Goal: Information Seeking & Learning: Learn about a topic

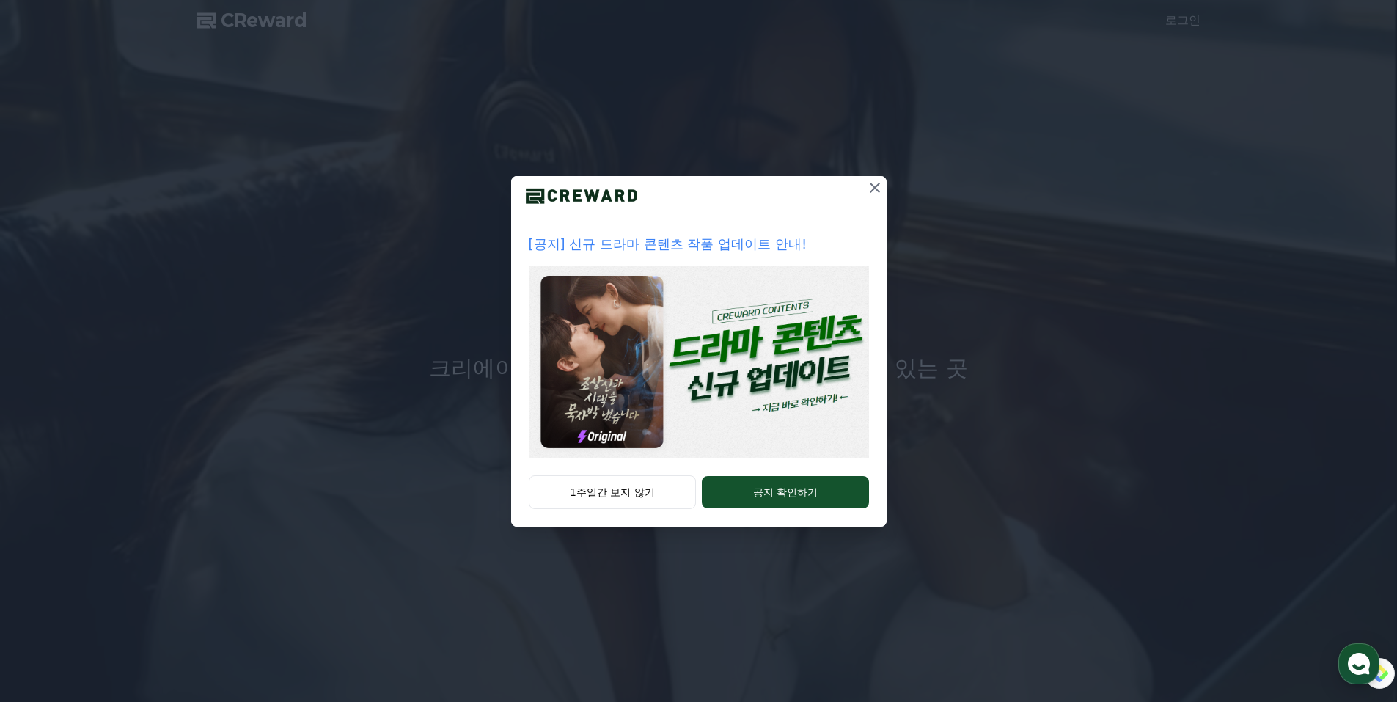
click at [872, 191] on icon at bounding box center [875, 188] width 10 height 10
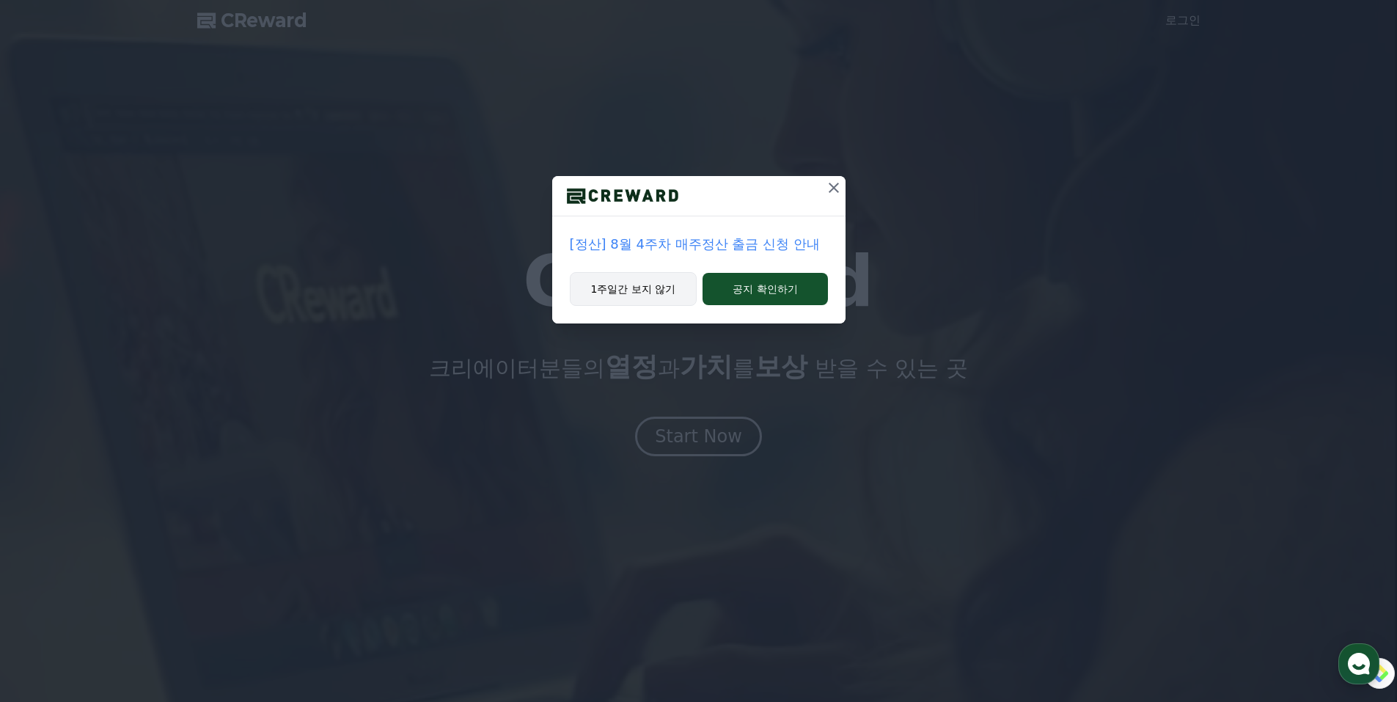
click at [637, 289] on button "1주일간 보지 않기" at bounding box center [634, 289] width 128 height 34
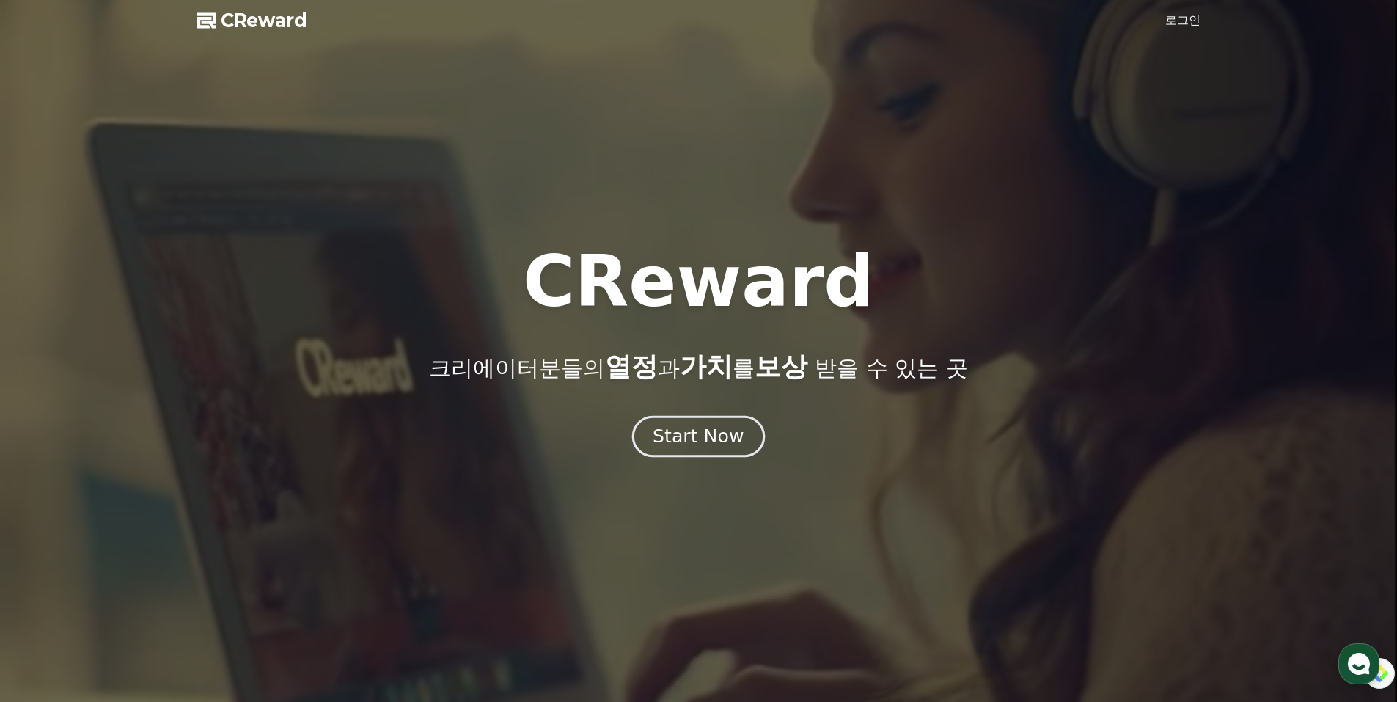
click at [692, 449] on button "Start Now" at bounding box center [698, 436] width 133 height 42
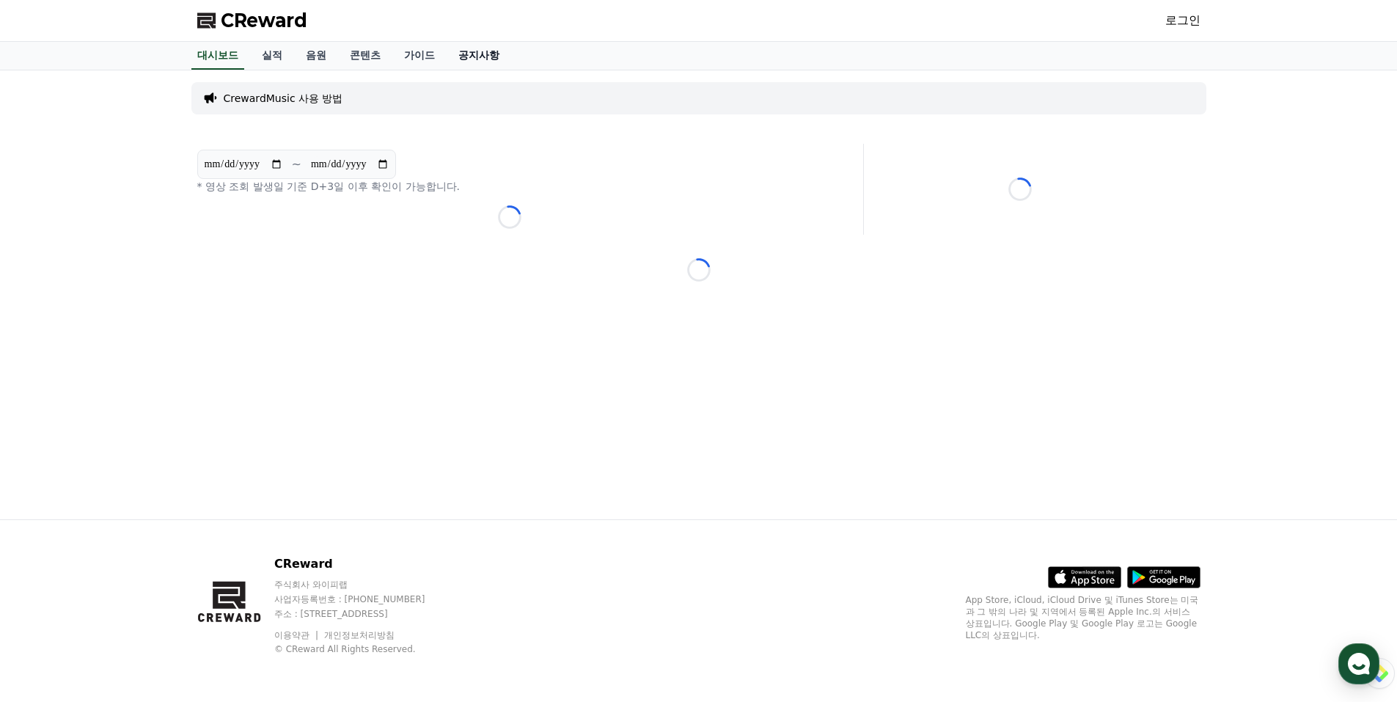
click at [483, 54] on link "공지사항" at bounding box center [479, 56] width 65 height 28
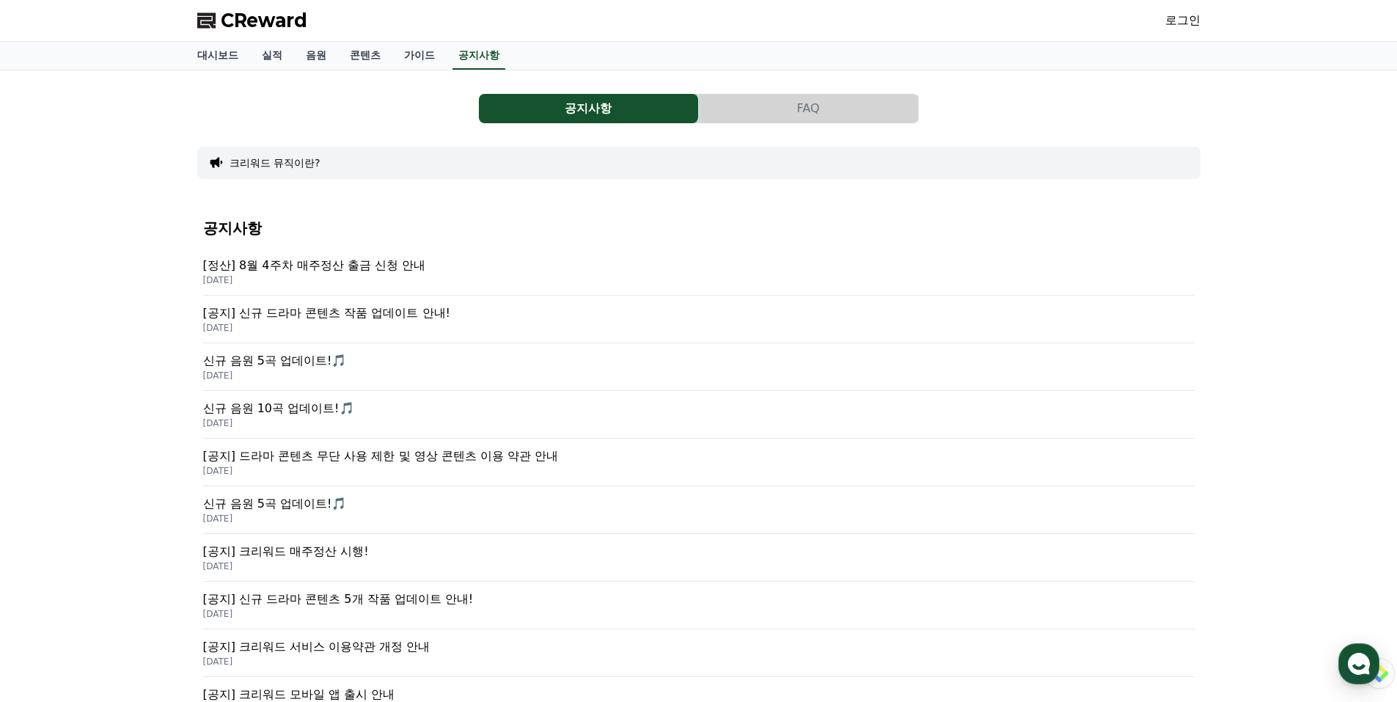
click at [301, 356] on p "신규 음원 5곡 업데이트!🎵" at bounding box center [699, 361] width 992 height 18
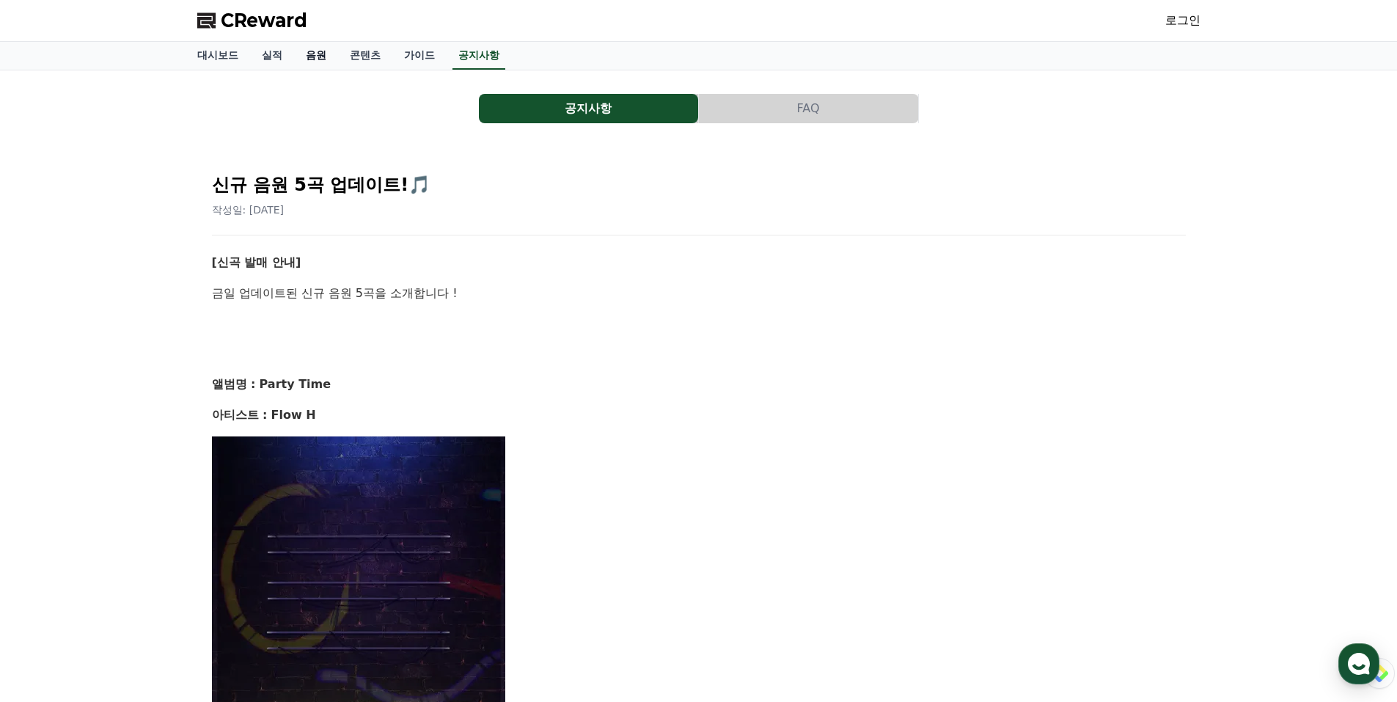
click at [316, 56] on link "음원" at bounding box center [316, 56] width 44 height 28
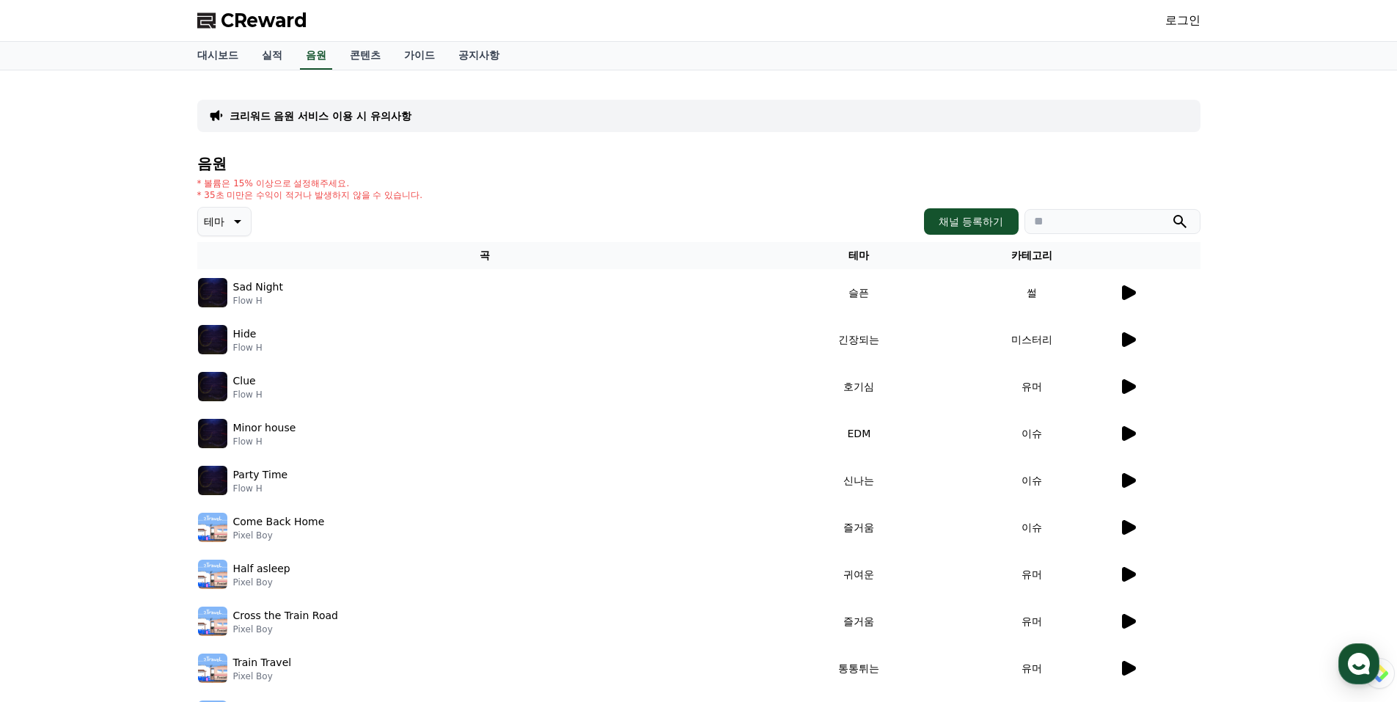
click at [1127, 294] on icon at bounding box center [1129, 292] width 14 height 15
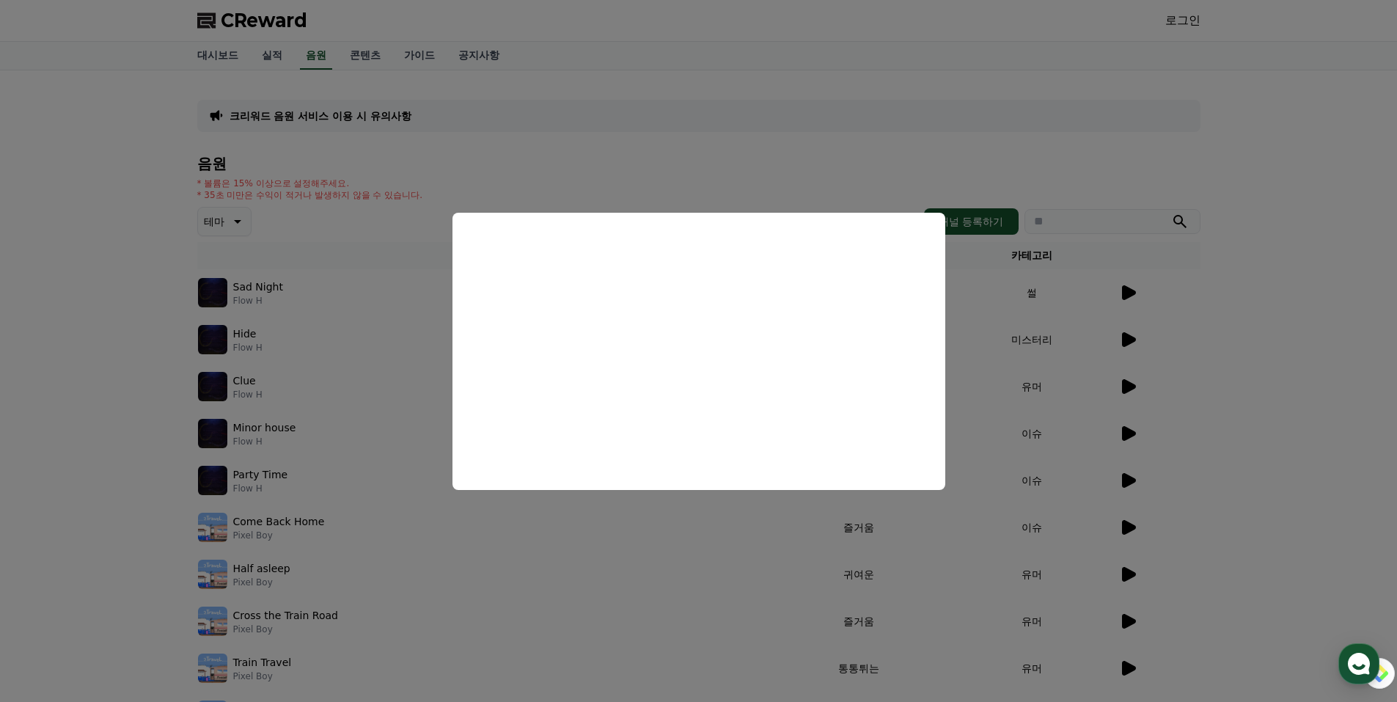
click at [153, 328] on button "close modal" at bounding box center [698, 351] width 1397 height 702
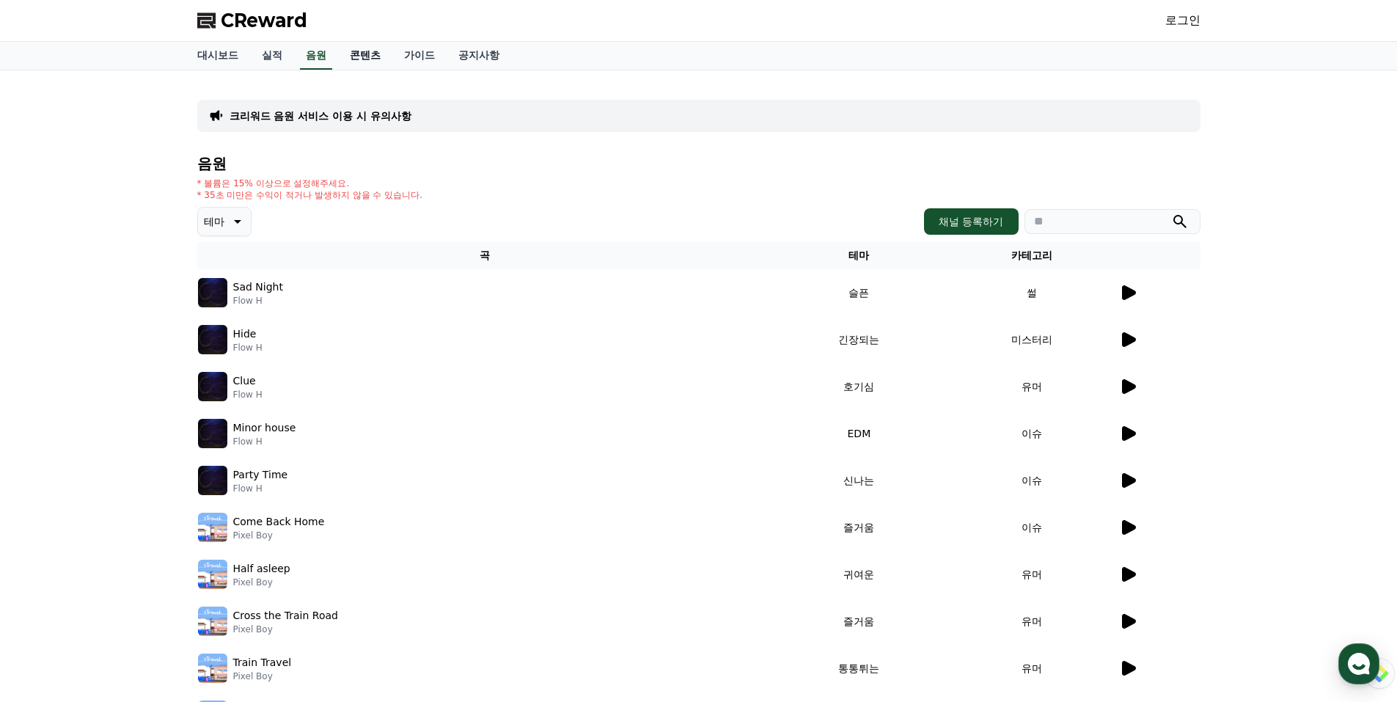
click at [367, 53] on link "콘텐츠" at bounding box center [365, 56] width 54 height 28
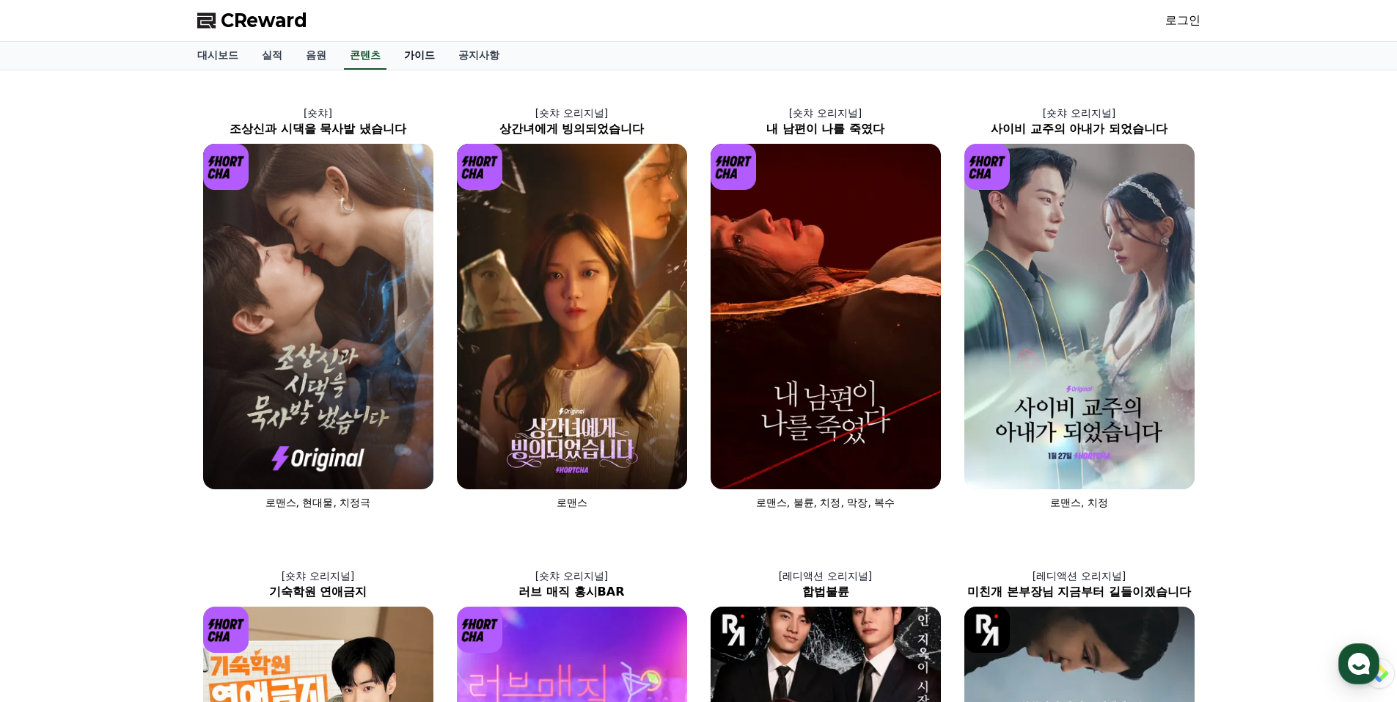
click at [421, 60] on link "가이드" at bounding box center [419, 56] width 54 height 28
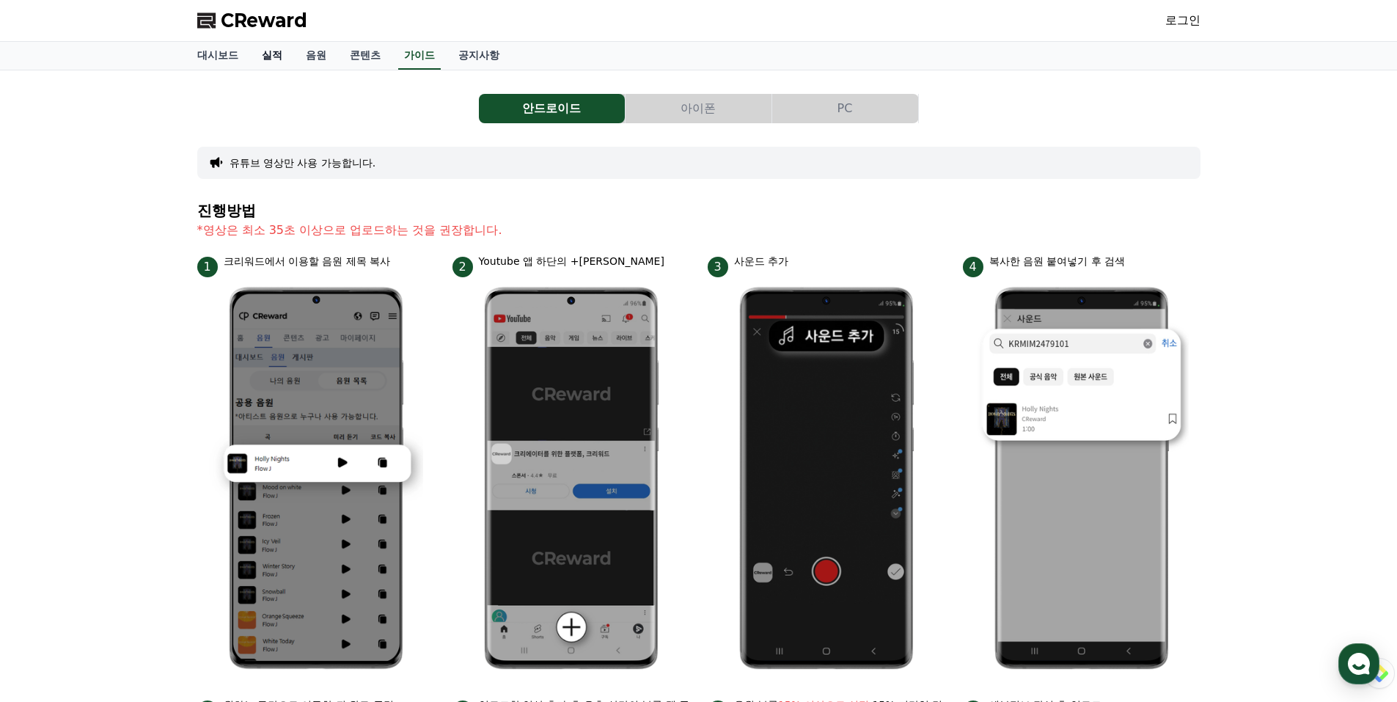
click at [276, 57] on link "실적" at bounding box center [272, 56] width 44 height 28
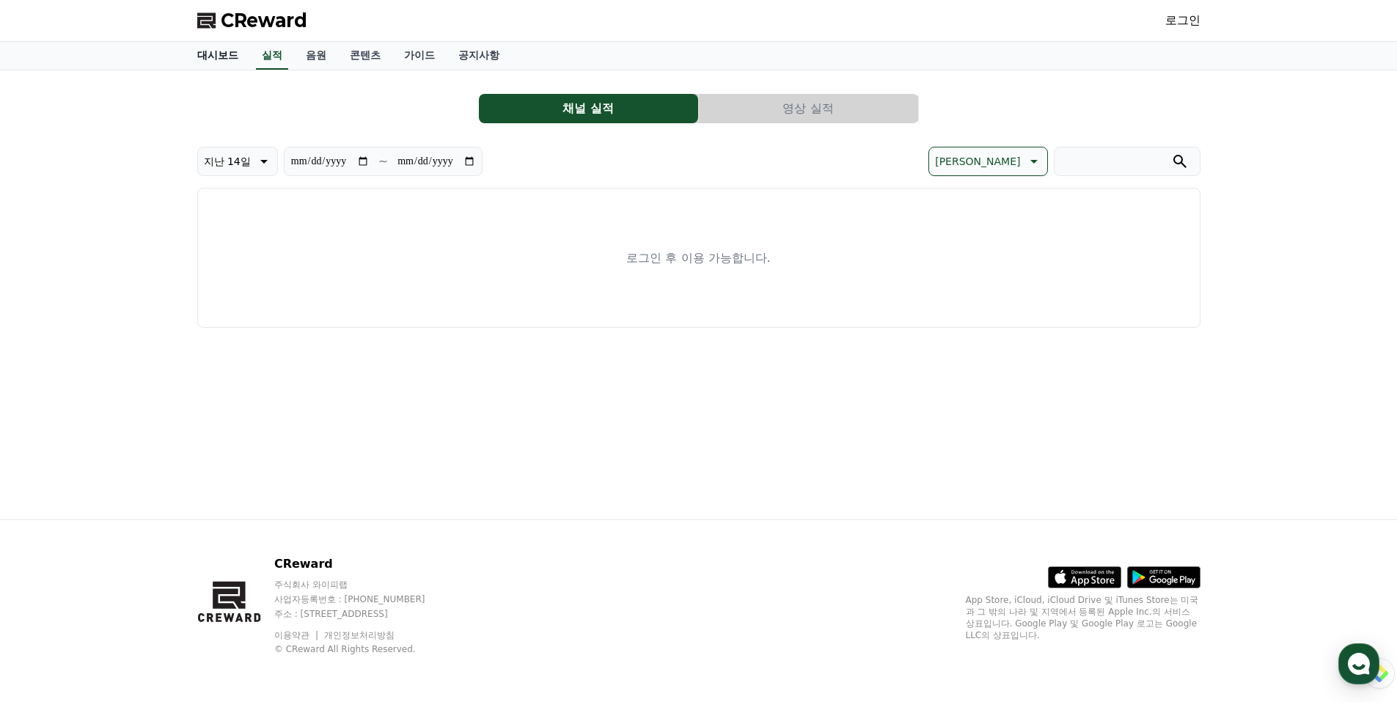
click at [215, 57] on link "대시보드" at bounding box center [218, 56] width 65 height 28
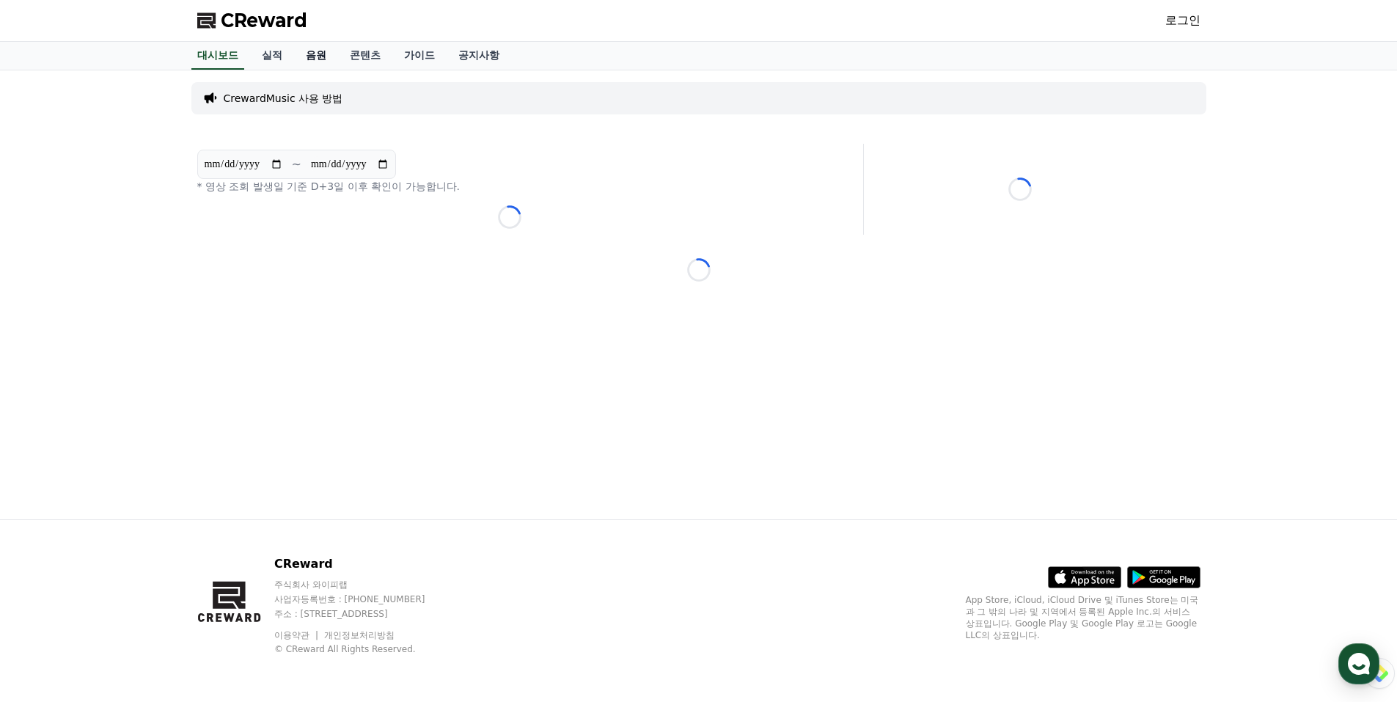
click at [314, 55] on link "음원" at bounding box center [316, 56] width 44 height 28
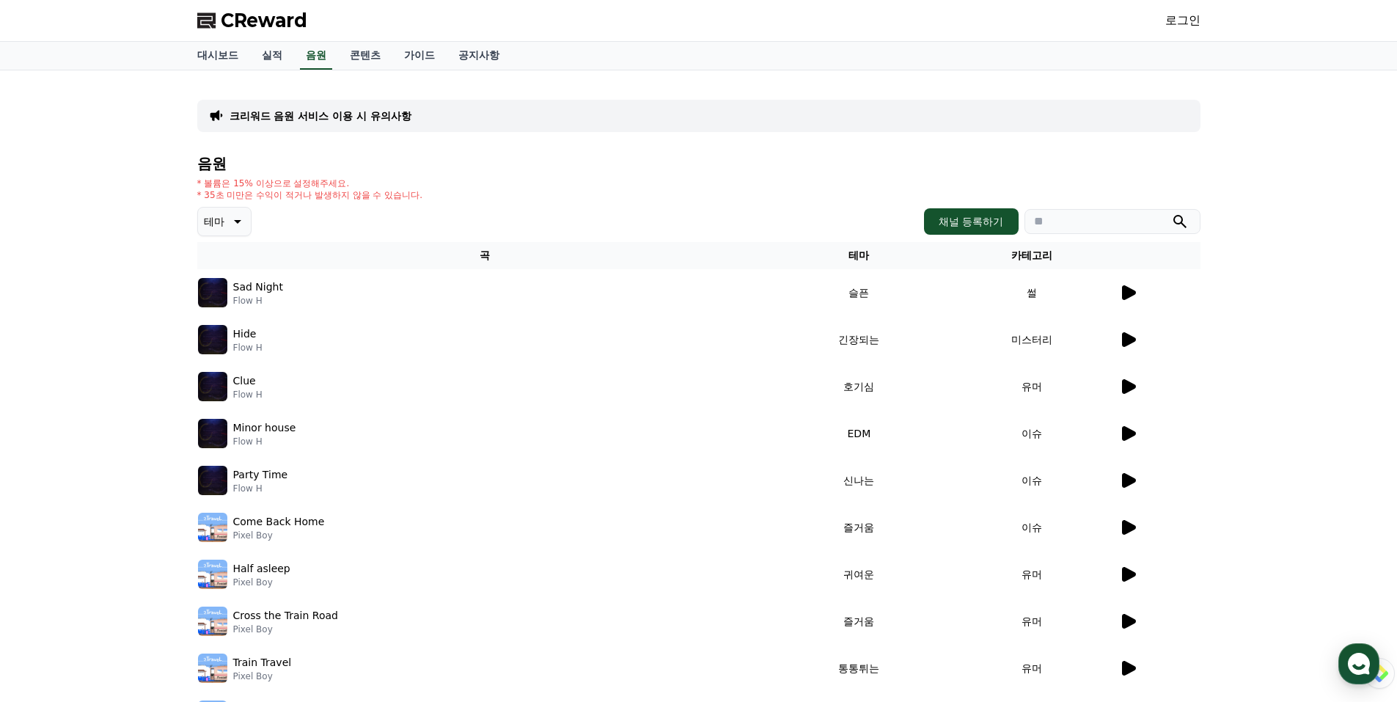
click at [304, 120] on p "크리워드 음원 서비스 이용 시 유의사항" at bounding box center [321, 116] width 182 height 15
